Goal: Information Seeking & Learning: Learn about a topic

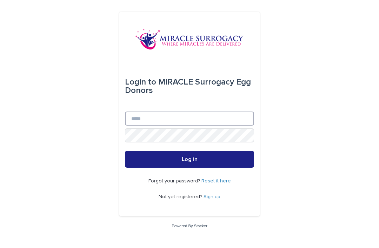
click at [162, 126] on input "Email" at bounding box center [189, 119] width 129 height 14
type input "**********"
click at [189, 168] on button "Log in" at bounding box center [189, 159] width 129 height 17
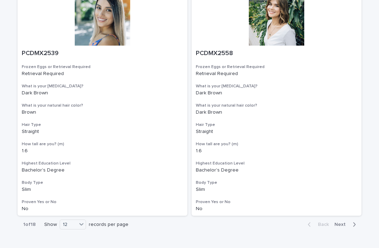
scroll to position [1248, 0]
click at [339, 222] on span "Next" at bounding box center [341, 224] width 15 height 5
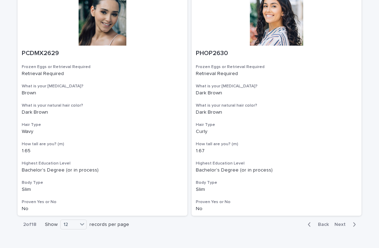
scroll to position [1248, 0]
click at [351, 222] on div "button" at bounding box center [353, 225] width 6 height 6
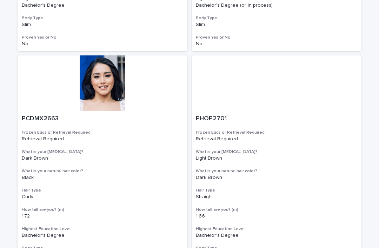
scroll to position [501, 0]
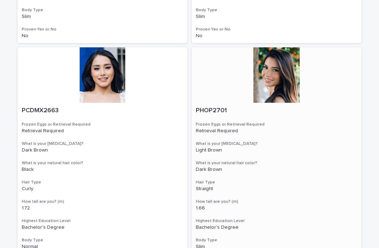
click at [278, 80] on div at bounding box center [276, 74] width 170 height 55
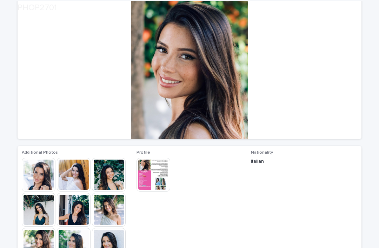
scroll to position [56, 0]
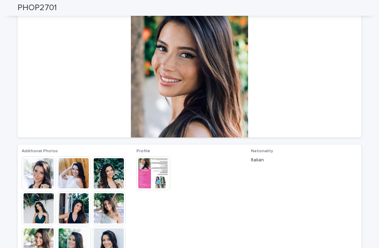
click at [42, 178] on img at bounding box center [39, 173] width 34 height 34
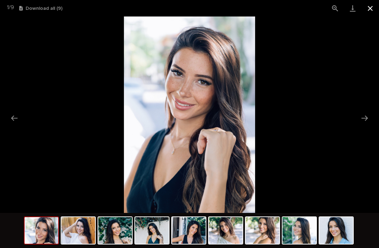
click at [369, 12] on button "Close gallery" at bounding box center [370, 8] width 18 height 16
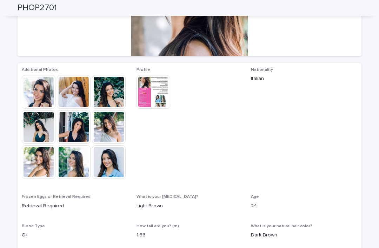
scroll to position [138, 0]
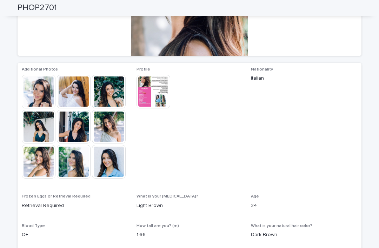
click at [160, 97] on img at bounding box center [153, 92] width 34 height 34
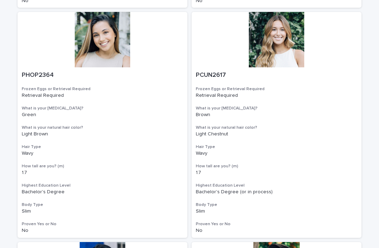
scroll to position [305, 0]
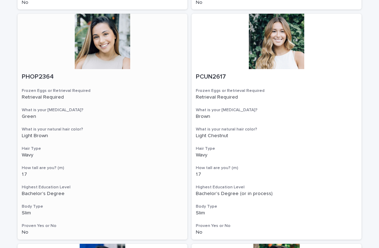
click at [111, 39] on div at bounding box center [103, 41] width 170 height 55
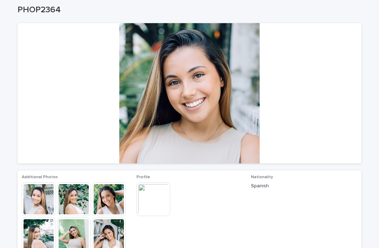
scroll to position [35, 0]
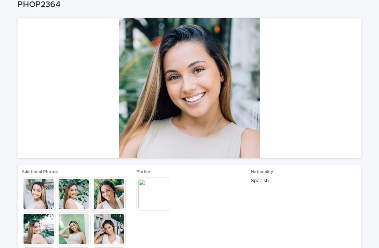
click at [40, 193] on img at bounding box center [39, 194] width 34 height 34
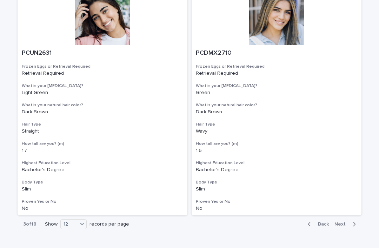
scroll to position [1248, 0]
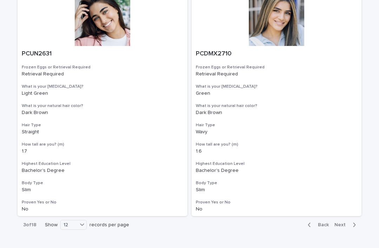
click at [348, 222] on span "Next" at bounding box center [341, 224] width 15 height 5
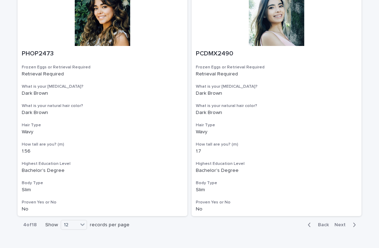
scroll to position [1248, 0]
click at [343, 222] on span "Next" at bounding box center [341, 224] width 15 height 5
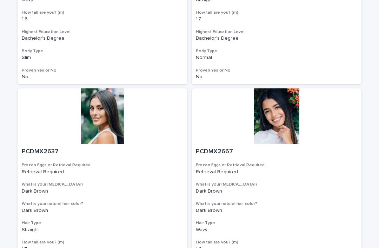
scroll to position [1149, 0]
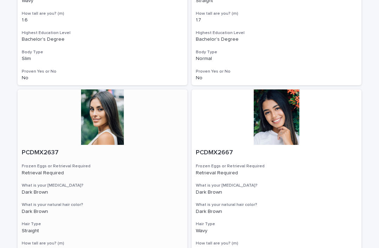
click at [104, 109] on div at bounding box center [103, 116] width 170 height 55
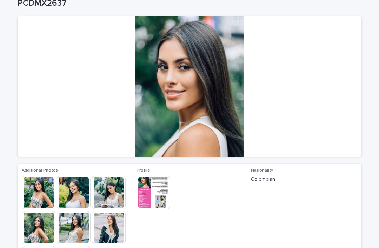
scroll to position [37, 0]
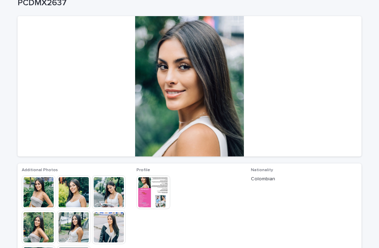
click at [41, 195] on img at bounding box center [39, 192] width 34 height 34
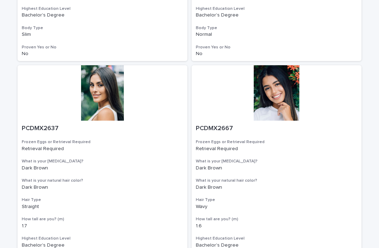
scroll to position [1171, 0]
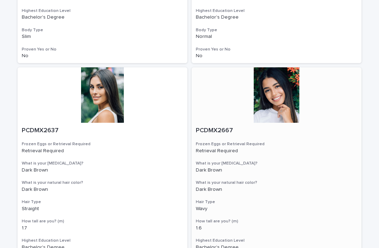
click at [283, 94] on div at bounding box center [276, 94] width 170 height 55
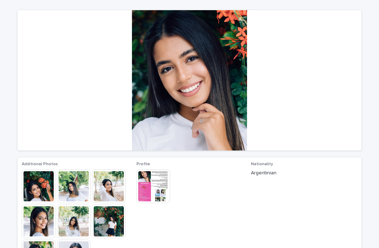
scroll to position [43, 0]
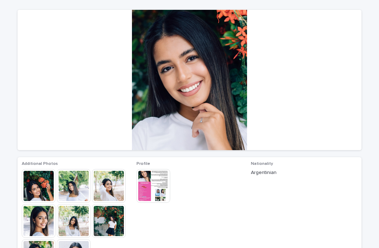
click at [39, 223] on img at bounding box center [39, 221] width 34 height 34
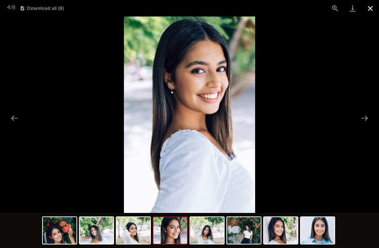
click at [370, 7] on button "Close gallery" at bounding box center [370, 8] width 18 height 16
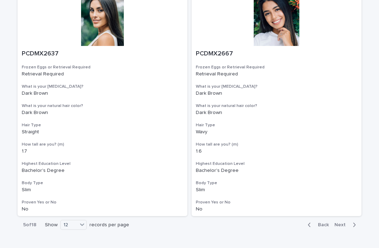
scroll to position [1248, 0]
click at [345, 222] on span "Next" at bounding box center [341, 224] width 15 height 5
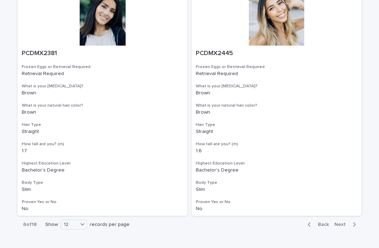
scroll to position [1248, 0]
click at [345, 222] on span "Next" at bounding box center [341, 224] width 15 height 5
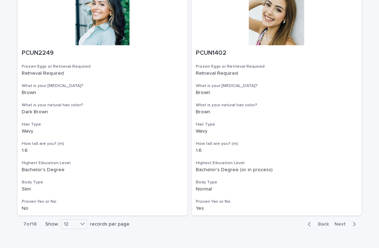
scroll to position [1248, 0]
click at [344, 222] on span "Next" at bounding box center [341, 224] width 15 height 5
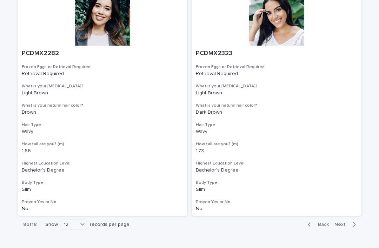
scroll to position [1248, 0]
click at [346, 222] on button "Next" at bounding box center [346, 225] width 30 height 6
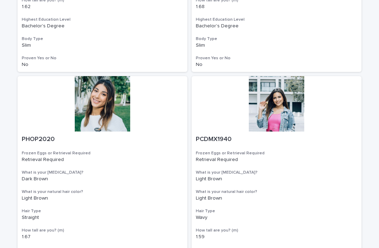
scroll to position [473, 0]
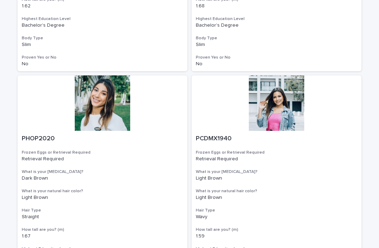
click at [111, 102] on div at bounding box center [103, 102] width 170 height 55
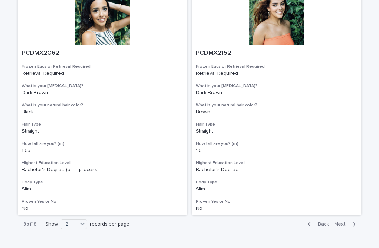
scroll to position [1248, 0]
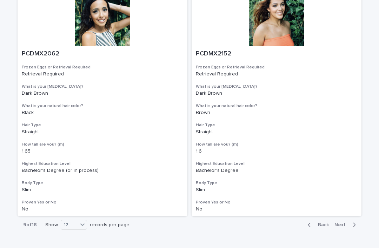
click at [345, 222] on span "Next" at bounding box center [341, 224] width 15 height 5
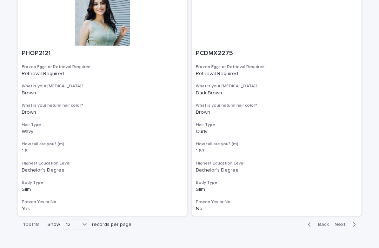
scroll to position [1248, 0]
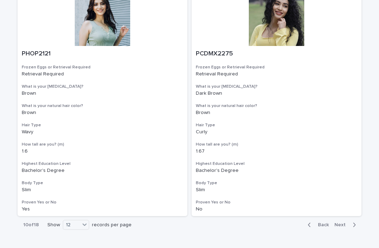
click at [347, 222] on span "Next" at bounding box center [341, 224] width 15 height 5
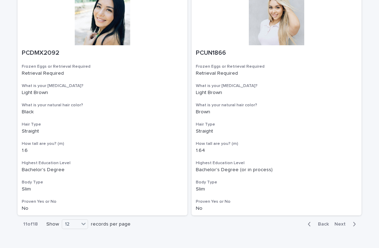
scroll to position [1248, 0]
click at [347, 222] on span "Next" at bounding box center [341, 224] width 15 height 5
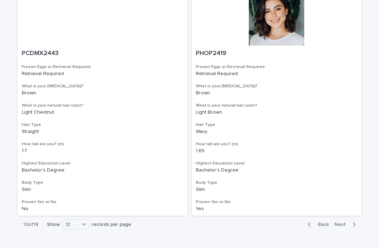
scroll to position [1248, 0]
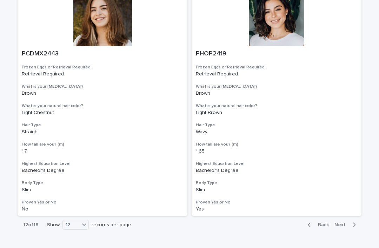
click at [345, 222] on span "Next" at bounding box center [341, 224] width 15 height 5
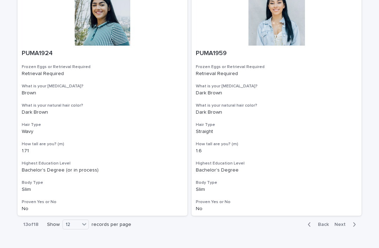
scroll to position [1248, 0]
click at [345, 222] on span "Next" at bounding box center [341, 224] width 15 height 5
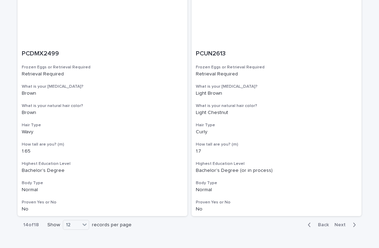
scroll to position [1248, 0]
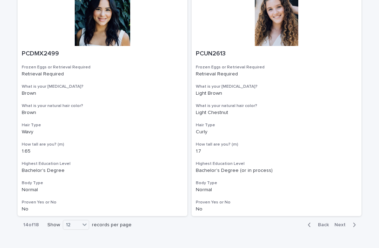
click at [344, 222] on span "Next" at bounding box center [341, 224] width 15 height 5
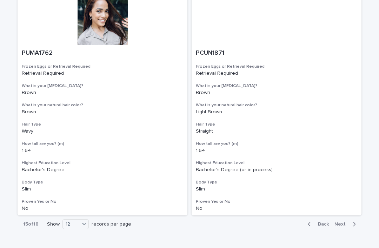
scroll to position [1248, 0]
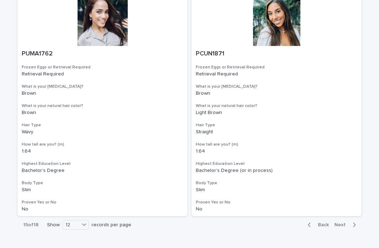
click at [345, 222] on span "Next" at bounding box center [341, 224] width 15 height 5
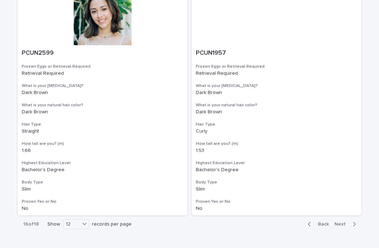
scroll to position [1248, 0]
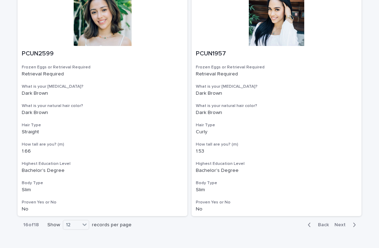
click at [346, 222] on span "Next" at bounding box center [341, 224] width 15 height 5
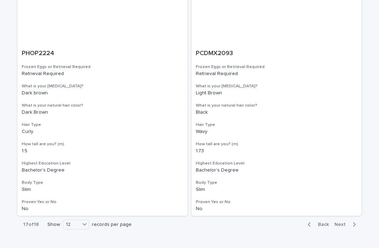
scroll to position [1248, 0]
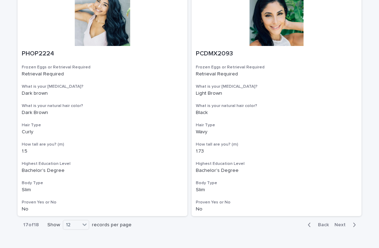
click at [342, 222] on span "Next" at bounding box center [341, 224] width 15 height 5
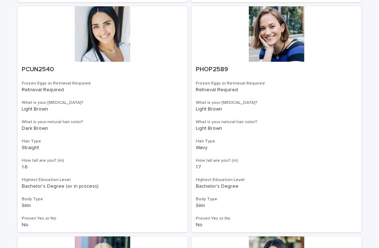
scroll to position [314, 0]
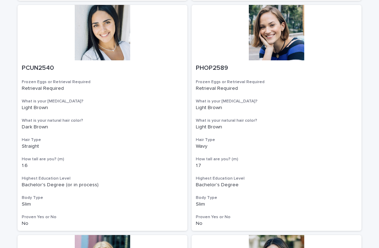
click at [279, 49] on div at bounding box center [276, 32] width 170 height 55
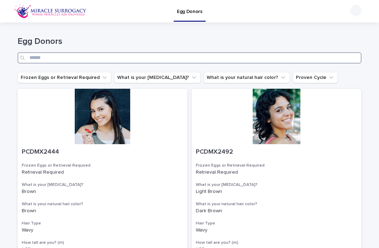
click at [186, 59] on input "Search" at bounding box center [190, 57] width 344 height 11
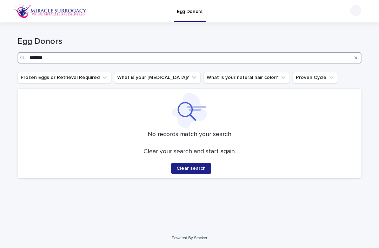
type input "*******"
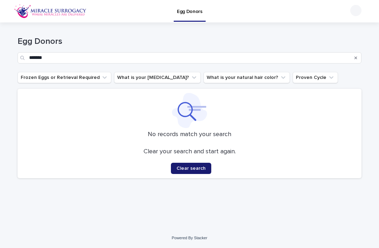
click at [199, 169] on span "Clear search" at bounding box center [190, 168] width 29 height 5
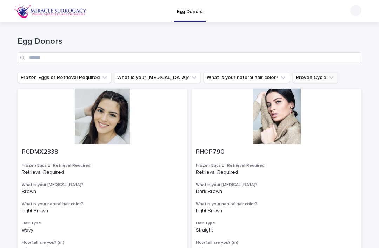
click at [292, 81] on button "Proven Cycle" at bounding box center [314, 77] width 45 height 11
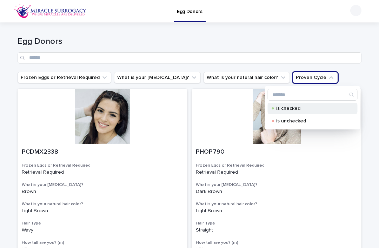
click at [293, 106] on div "is checked" at bounding box center [313, 108] width 90 height 11
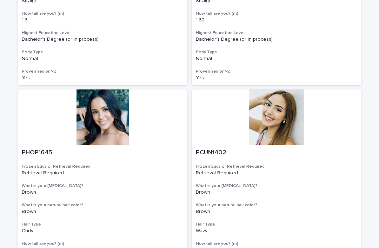
scroll to position [473, 0]
click at [109, 114] on div at bounding box center [103, 116] width 170 height 55
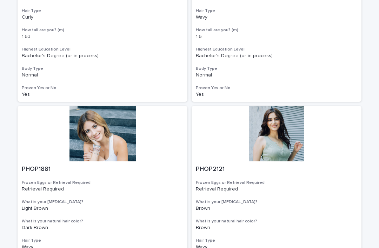
scroll to position [714, 0]
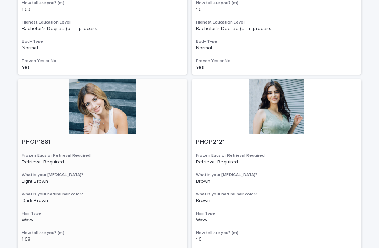
click at [110, 110] on div at bounding box center [103, 106] width 170 height 55
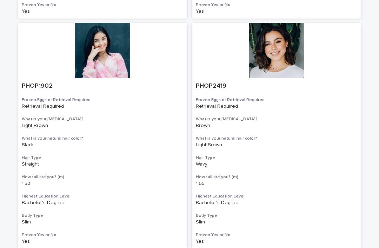
scroll to position [1000, 0]
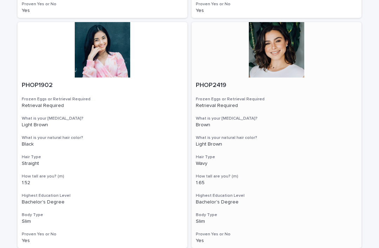
click at [289, 52] on div at bounding box center [276, 49] width 170 height 55
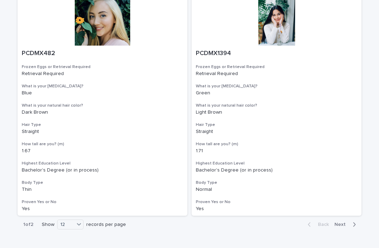
scroll to position [1262, 0]
click at [345, 222] on span "Next" at bounding box center [341, 224] width 15 height 5
